Goal: Find specific page/section: Find specific page/section

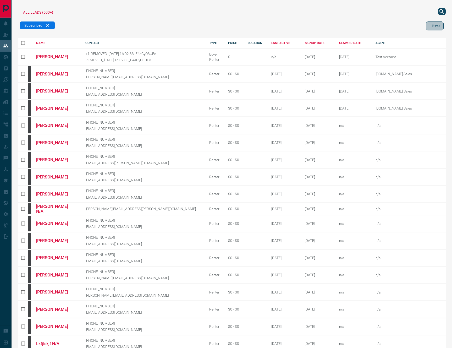
click at [427, 28] on button "Filters" at bounding box center [436, 25] width 18 height 9
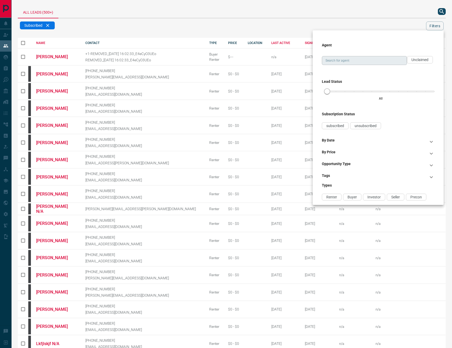
click at [344, 62] on input "Search for agent" at bounding box center [364, 61] width 81 height 6
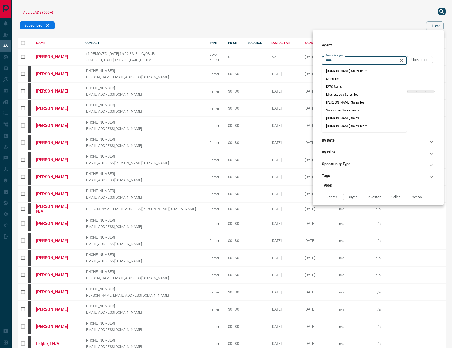
click at [359, 120] on li "[DOMAIN_NAME] Sales" at bounding box center [364, 118] width 85 height 8
type input "**********"
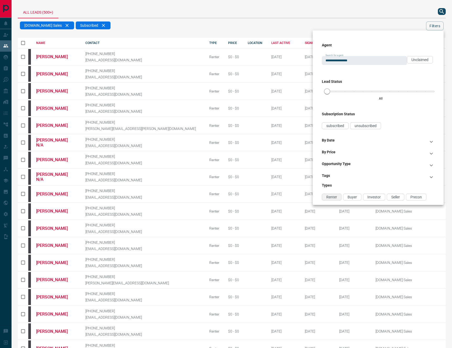
click at [333, 196] on span "Renter" at bounding box center [332, 197] width 11 height 4
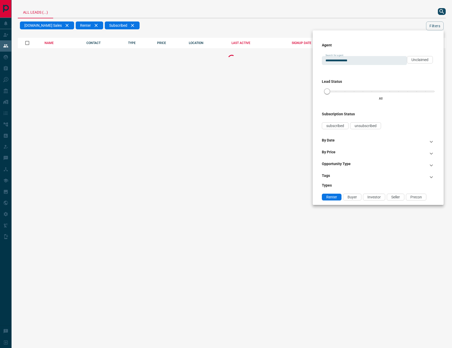
scroll to position [34, 0]
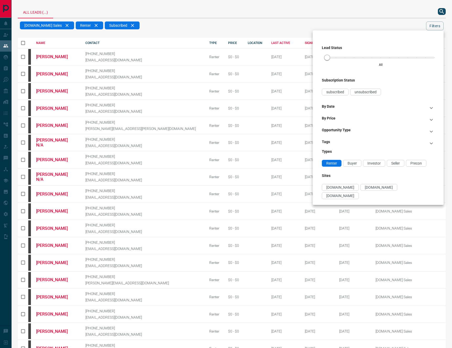
click at [430, 130] on icon at bounding box center [432, 131] width 6 height 6
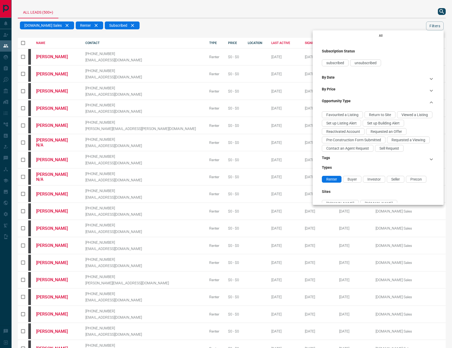
scroll to position [64, 0]
click at [421, 141] on div "Requested a Viewing" at bounding box center [408, 139] width 43 height 7
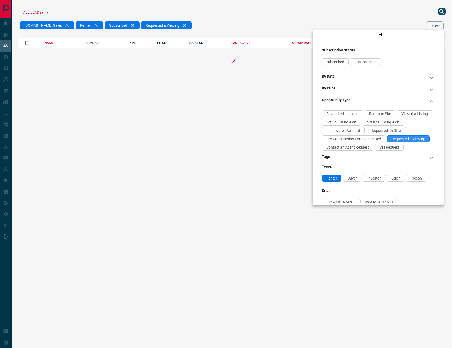
click at [416, 138] on span "Requested a Viewing" at bounding box center [409, 139] width 34 height 4
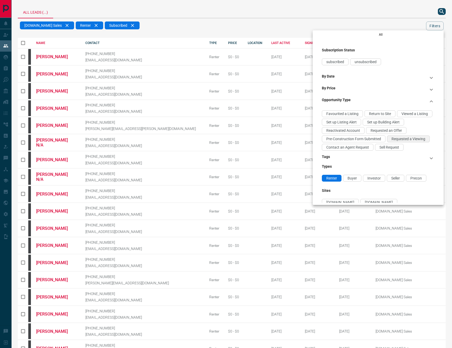
click at [420, 140] on span "Requested a Viewing" at bounding box center [409, 139] width 34 height 4
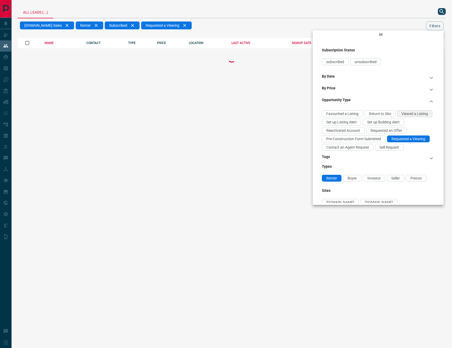
click at [415, 113] on span "Viewed a Listing" at bounding box center [415, 114] width 26 height 4
click at [357, 150] on div "Contact an Agent Request" at bounding box center [348, 147] width 52 height 7
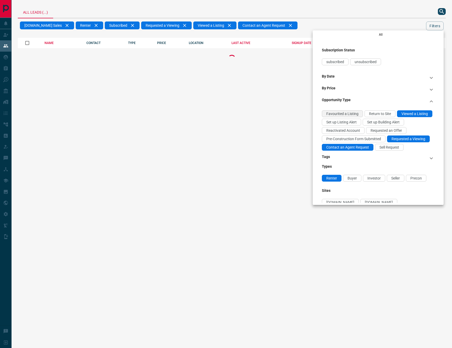
click at [343, 112] on span "Favourited a Listing" at bounding box center [343, 114] width 32 height 4
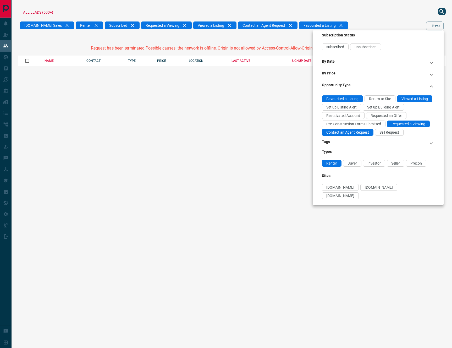
click at [337, 7] on div at bounding box center [226, 174] width 452 height 348
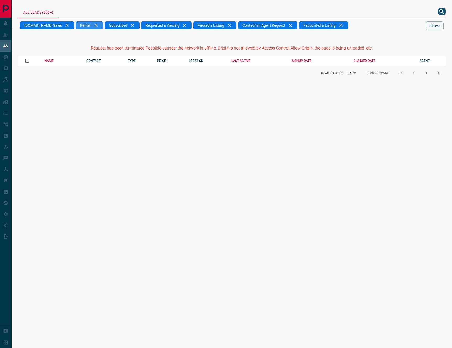
click at [89, 26] on div "Renter" at bounding box center [90, 25] width 28 height 8
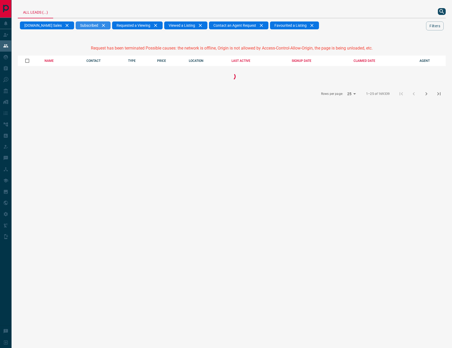
click at [99, 26] on div "Subscribed" at bounding box center [93, 25] width 35 height 8
click at [114, 25] on div "Requested a Viewing" at bounding box center [101, 25] width 51 height 8
click at [106, 25] on div "Viewed a Listing" at bounding box center [97, 25] width 43 height 8
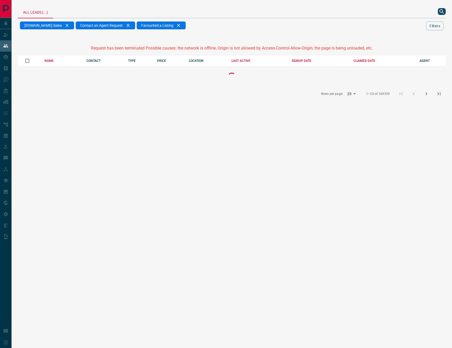
click at [106, 25] on span "Contact an Agent Request" at bounding box center [101, 25] width 43 height 4
click at [108, 23] on div "Favourited a Listing" at bounding box center [100, 25] width 49 height 8
